Goal: Task Accomplishment & Management: Use online tool/utility

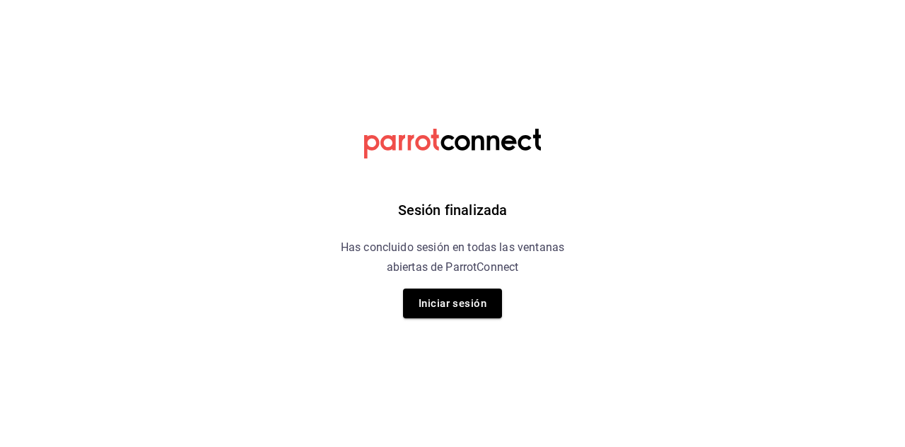
click at [418, 305] on button "Iniciar sesión" at bounding box center [452, 303] width 99 height 30
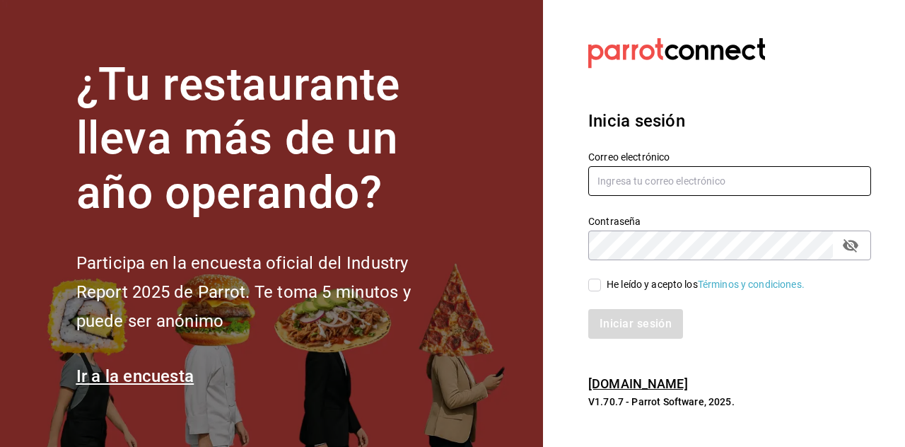
click at [627, 196] on input "text" at bounding box center [729, 181] width 283 height 30
type input "basipulmac@hotmail.com"
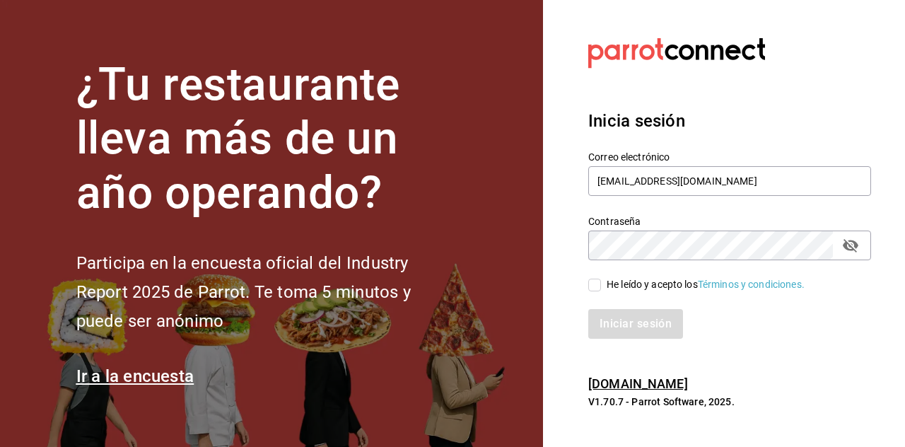
click at [591, 291] on input "He leído y acepto los Términos y condiciones." at bounding box center [594, 285] width 13 height 13
checkbox input "true"
click at [612, 339] on button "Iniciar sesión" at bounding box center [636, 324] width 96 height 30
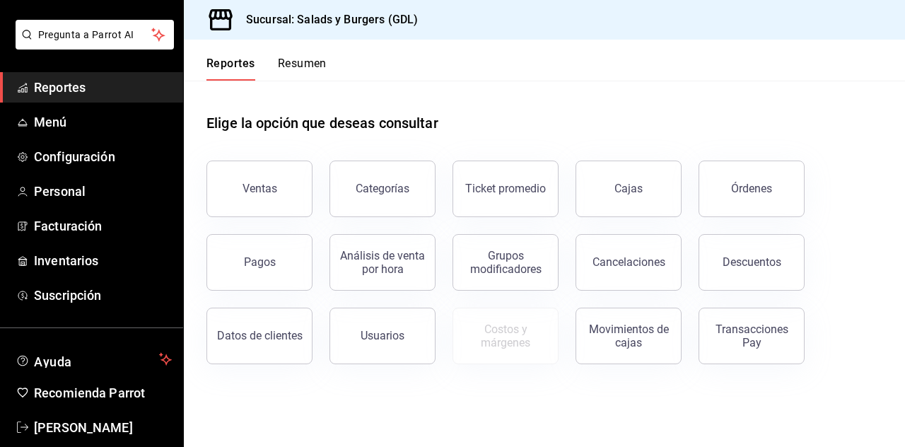
scroll to position [86, 0]
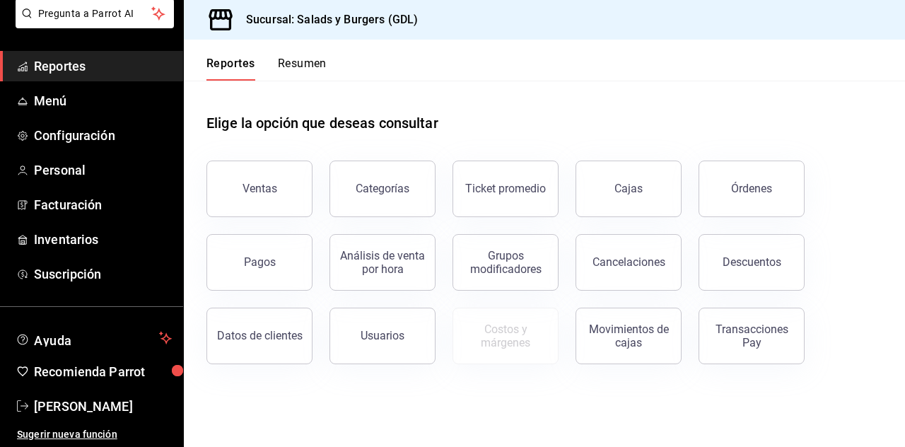
click at [46, 97] on span "Menú" at bounding box center [103, 100] width 138 height 19
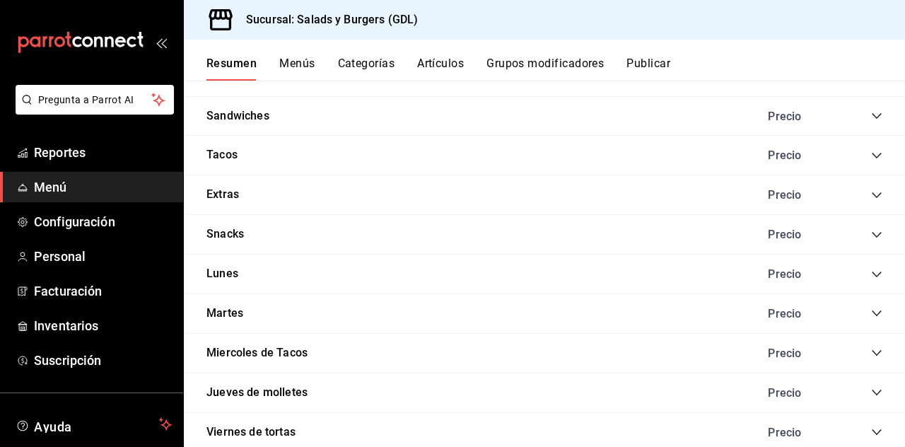
scroll to position [1176, 0]
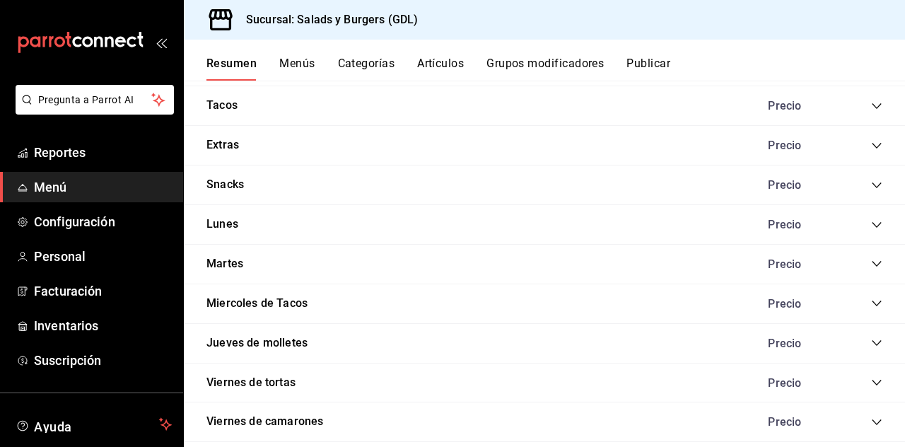
click at [860, 418] on div "Precio" at bounding box center [818, 421] width 129 height 13
click at [877, 416] on icon "collapse-category-row" at bounding box center [876, 421] width 11 height 11
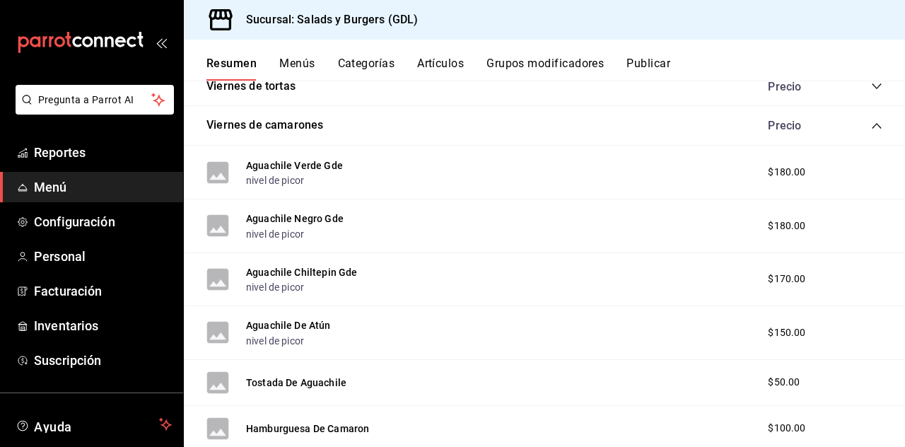
scroll to position [2137, 0]
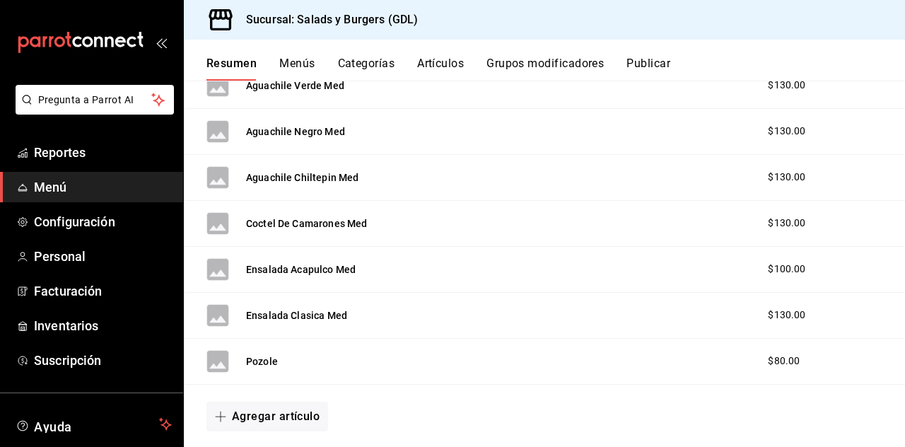
click at [269, 407] on button "Agregar artículo" at bounding box center [267, 417] width 122 height 30
click at [266, 424] on li "Artículo nuevo" at bounding box center [261, 412] width 111 height 35
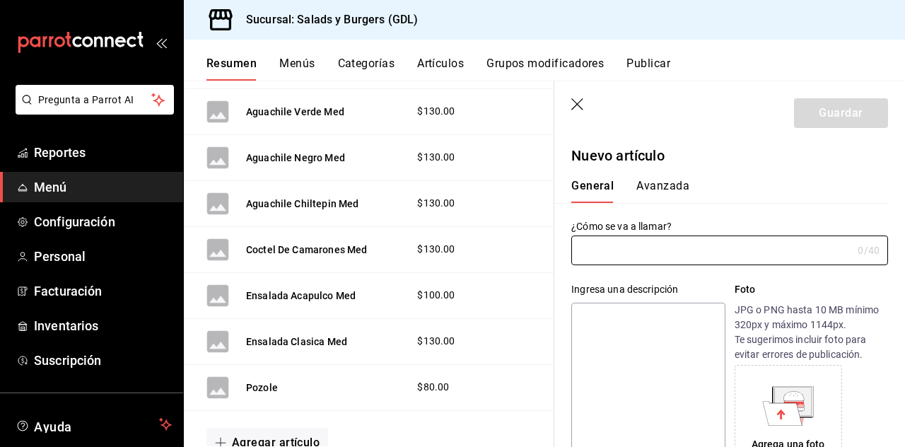
type input "AR-1758907054651"
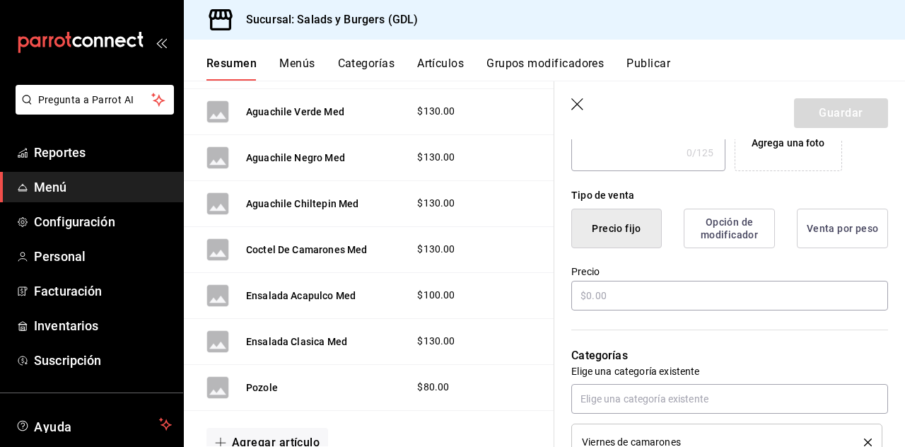
scroll to position [302, 0]
type input "Camaron extra X5"
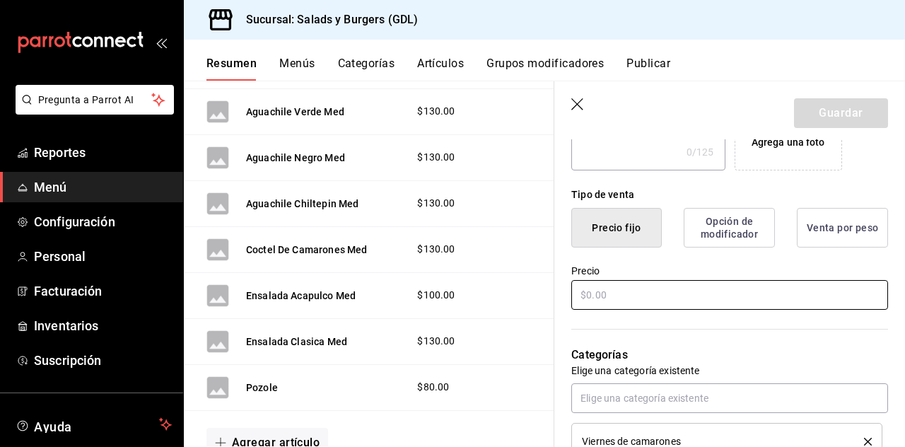
click at [660, 297] on input "text" at bounding box center [729, 295] width 317 height 30
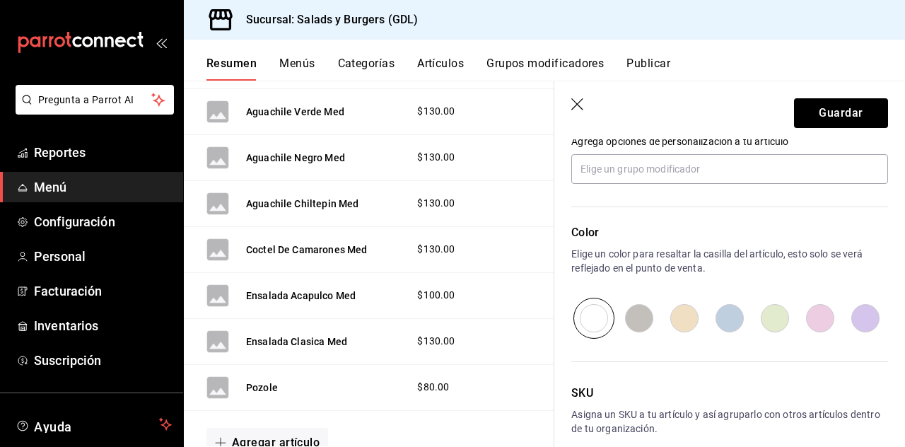
scroll to position [68, 0]
type input "$50.00"
click at [872, 313] on input "radio" at bounding box center [865, 318] width 45 height 41
radio input "true"
click at [847, 115] on button "Guardar" at bounding box center [841, 113] width 94 height 30
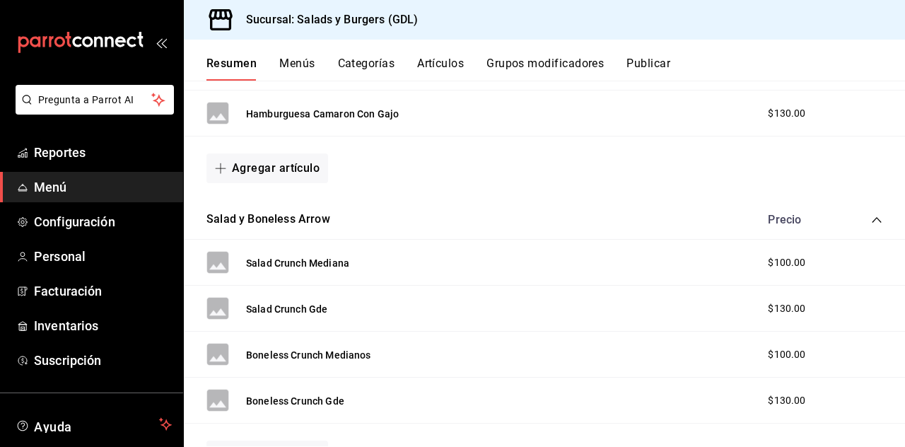
scroll to position [1176, 0]
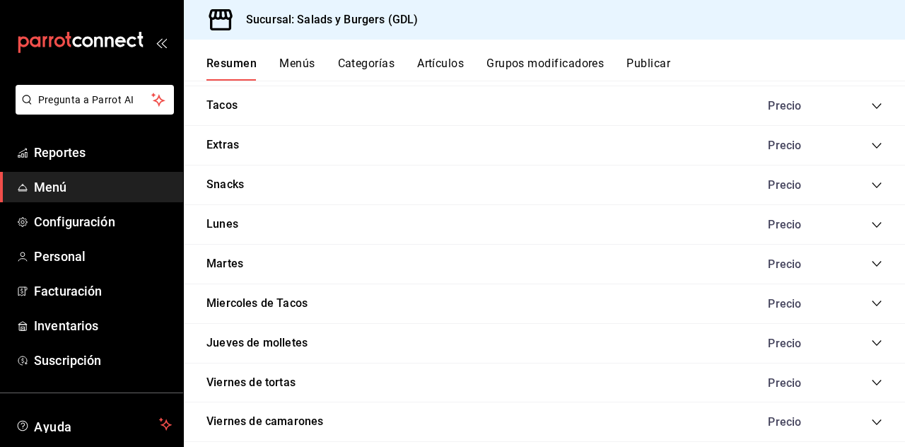
click at [873, 416] on icon "collapse-category-row" at bounding box center [876, 421] width 11 height 11
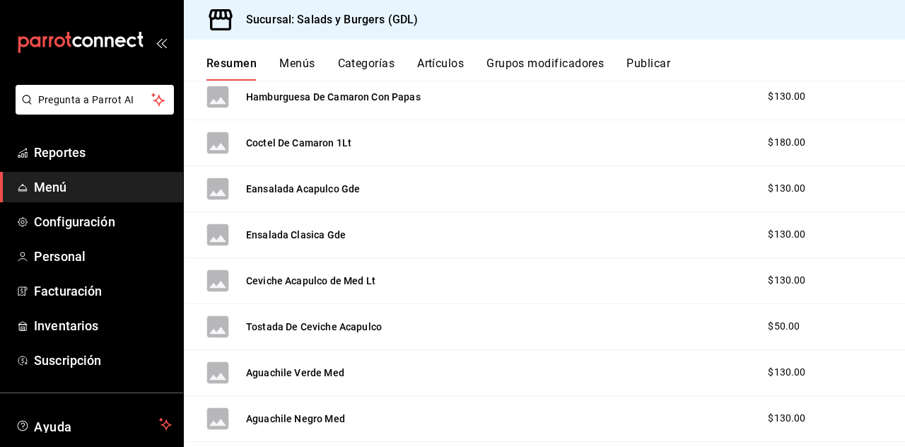
scroll to position [2183, 0]
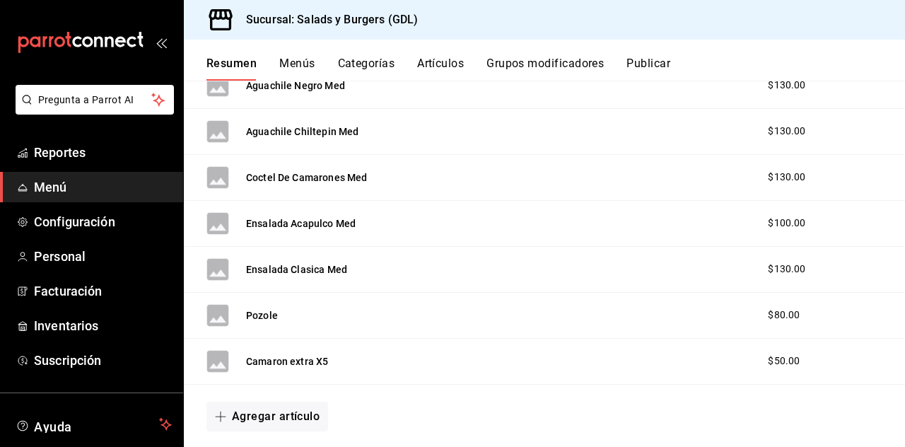
click at [274, 402] on button "Agregar artículo" at bounding box center [267, 417] width 122 height 30
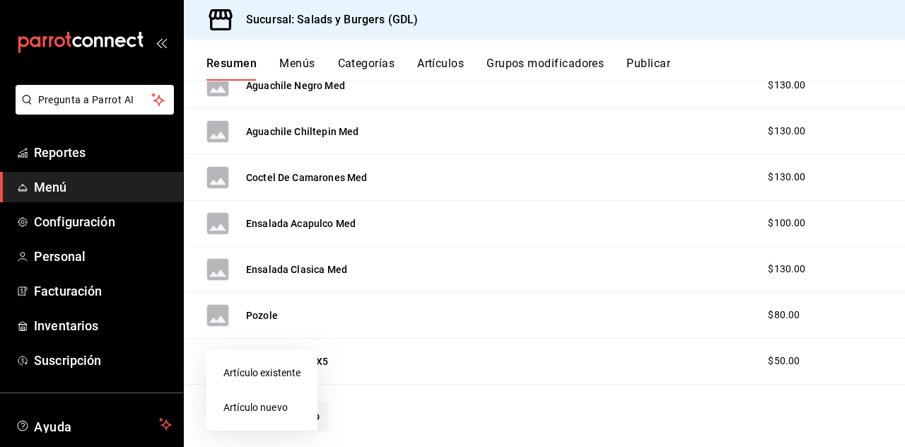
click at [264, 407] on li "Artículo nuevo" at bounding box center [261, 407] width 111 height 35
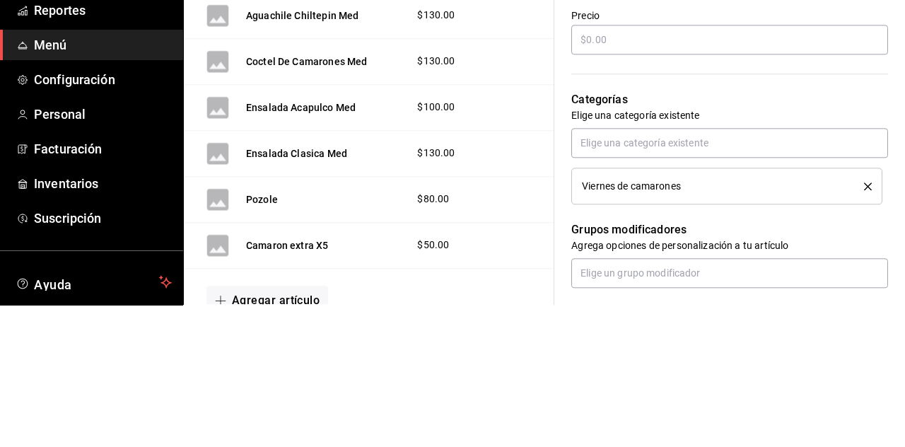
scroll to position [413, 0]
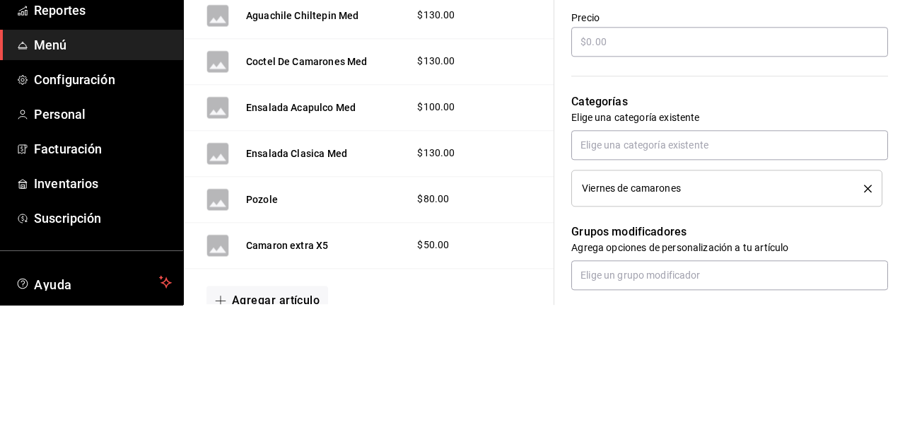
type input "Taco De Camaron"
click at [619, 181] on div "¿Cómo se va a llamar? Taco De Camaron 15 /40 ¿Cómo se va a llamar? Ingresa una …" at bounding box center [721, 263] width 334 height 946
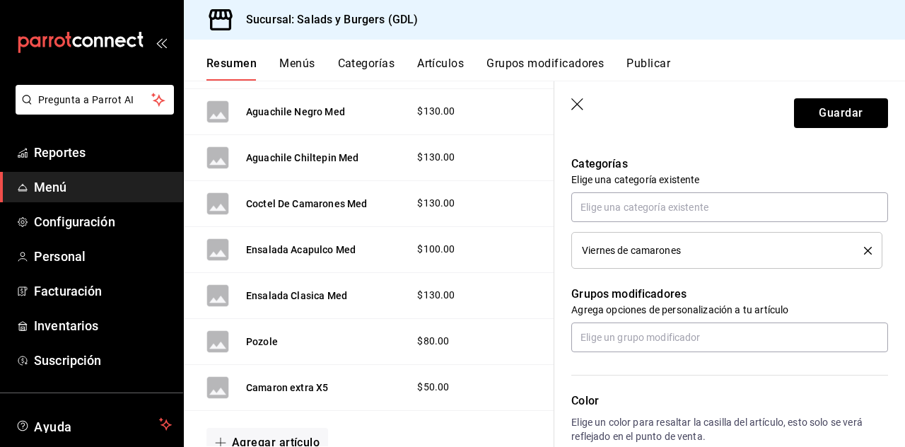
scroll to position [661, 0]
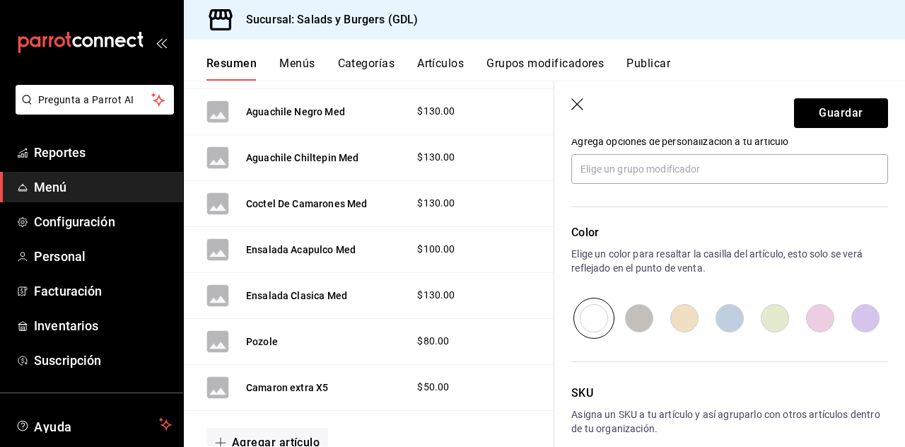
type input "$50.00"
click at [863, 304] on input "radio" at bounding box center [865, 318] width 45 height 41
radio input "true"
click at [850, 106] on button "Guardar" at bounding box center [841, 113] width 94 height 30
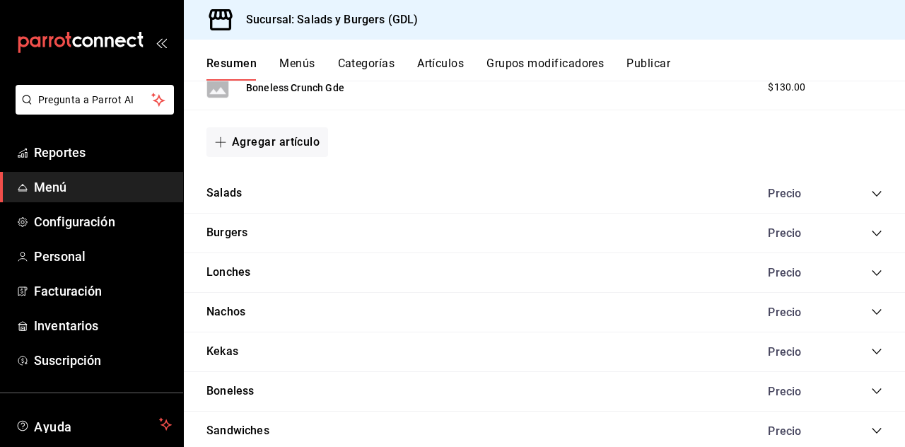
scroll to position [1176, 0]
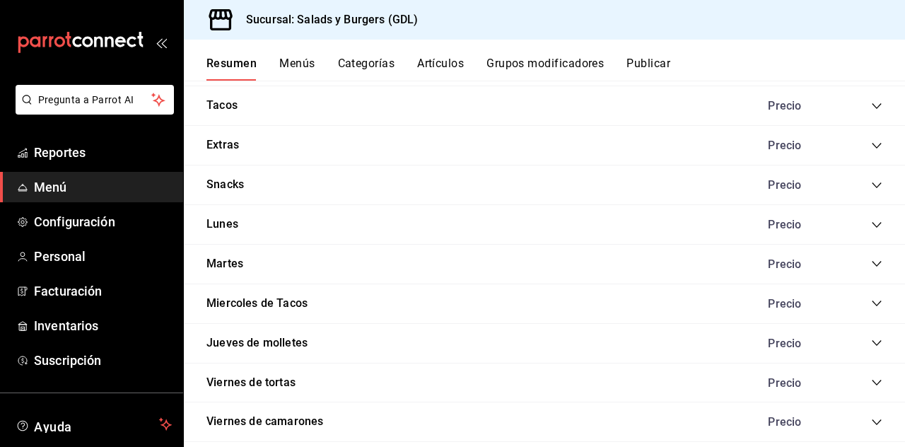
click at [877, 180] on icon "collapse-category-row" at bounding box center [876, 185] width 11 height 11
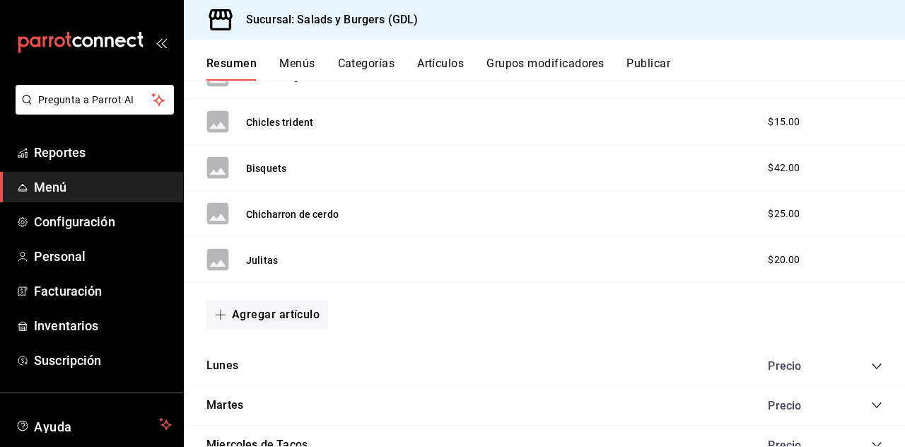
scroll to position [2018, 0]
click at [266, 302] on button "Agregar artículo" at bounding box center [267, 314] width 122 height 30
click at [263, 377] on li "Artículo nuevo" at bounding box center [261, 376] width 111 height 35
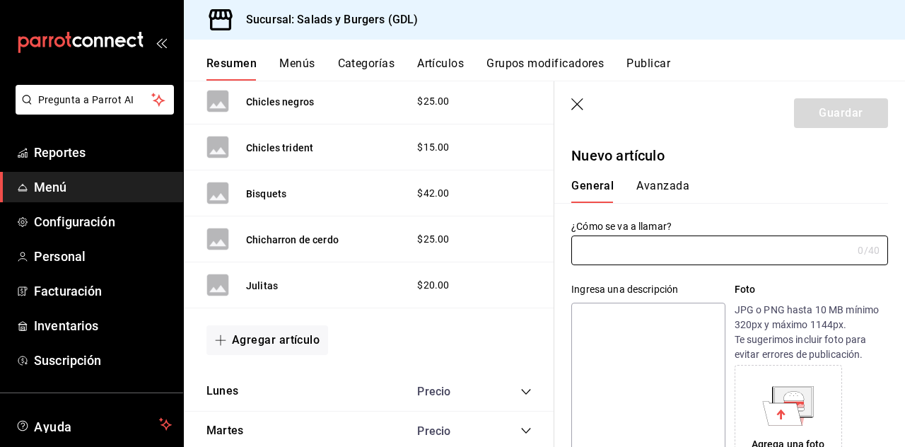
type input "AR-1758907184613"
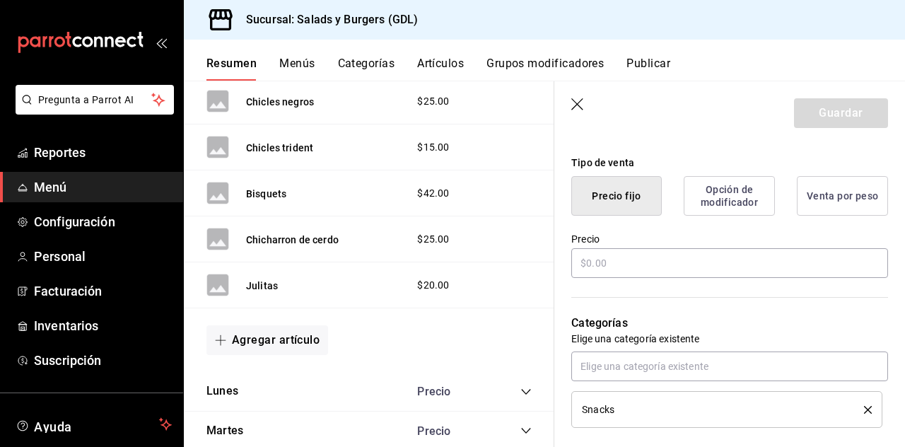
scroll to position [334, 0]
type input "Dulces Finos"
click at [749, 263] on input "text" at bounding box center [729, 262] width 317 height 30
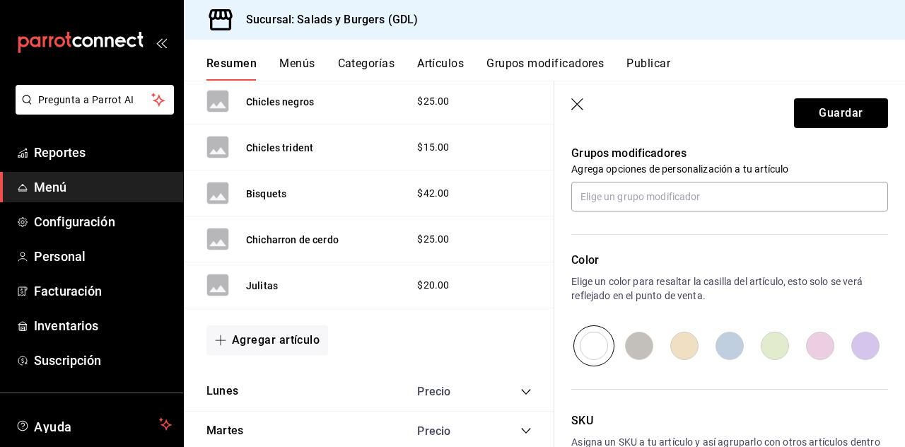
scroll to position [635, 0]
type input "$40.00"
click at [782, 353] on input "radio" at bounding box center [774, 344] width 45 height 41
radio input "true"
click at [848, 113] on button "Guardar" at bounding box center [841, 113] width 94 height 30
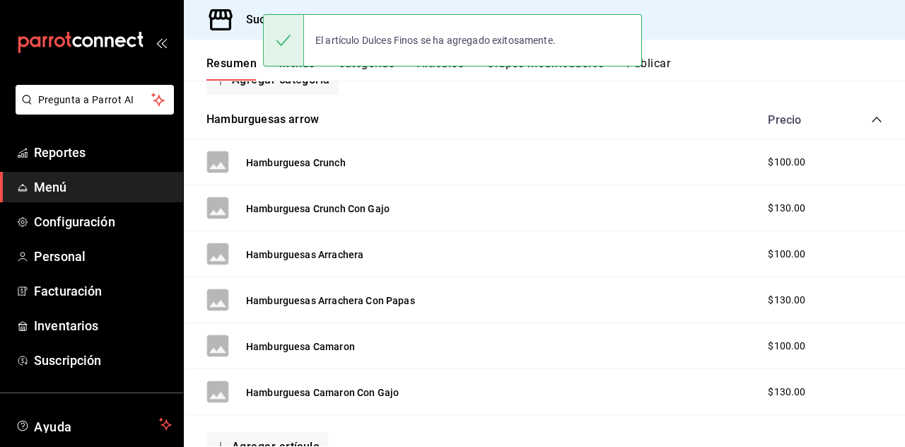
scroll to position [1176, 0]
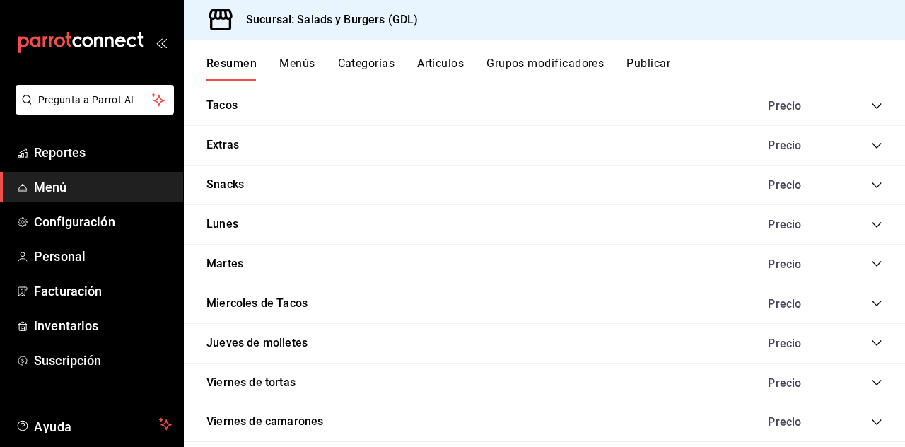
click at [877, 180] on icon "collapse-category-row" at bounding box center [876, 185] width 11 height 11
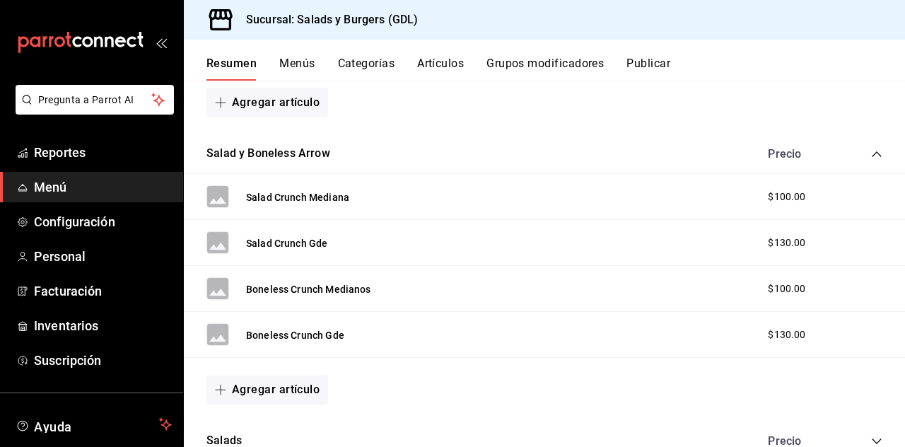
scroll to position [0, 0]
